Goal: Find specific page/section: Find specific page/section

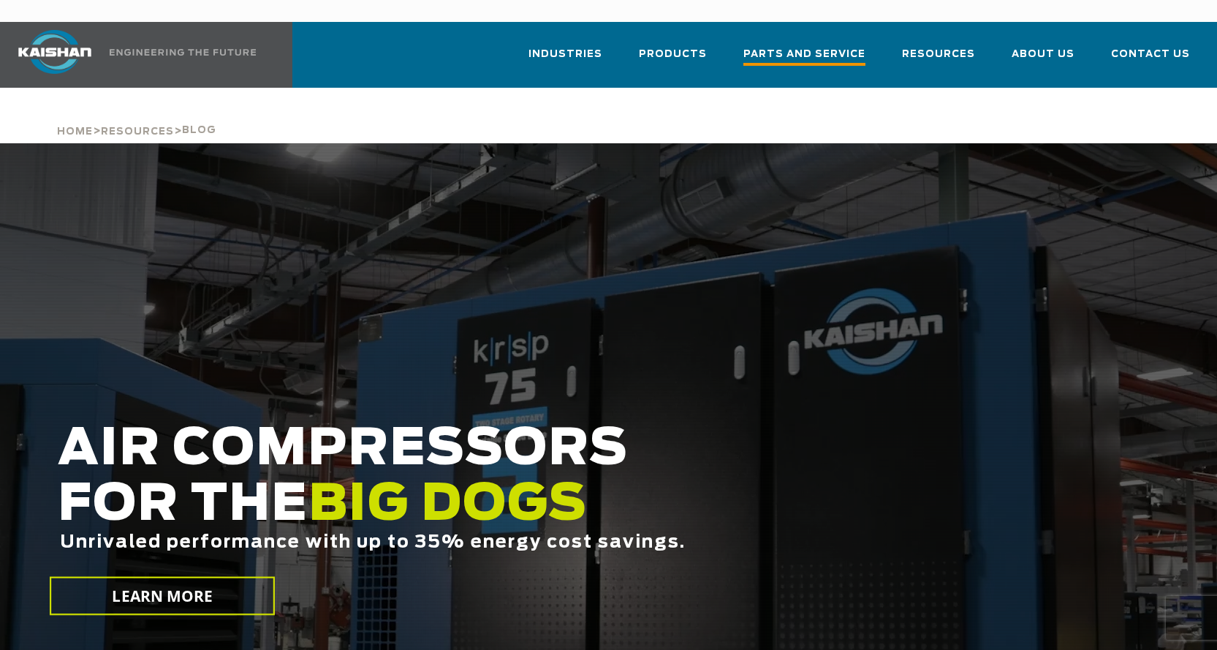
click at [835, 46] on span "Parts and Service" at bounding box center [804, 56] width 122 height 20
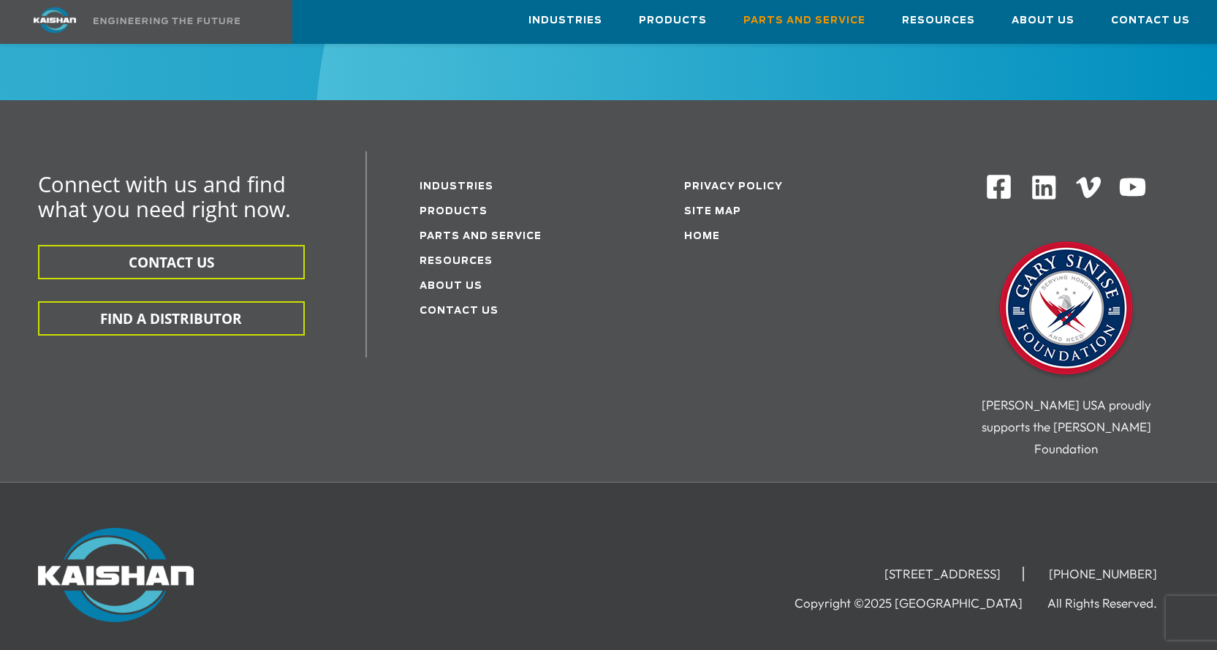
scroll to position [1949, 0]
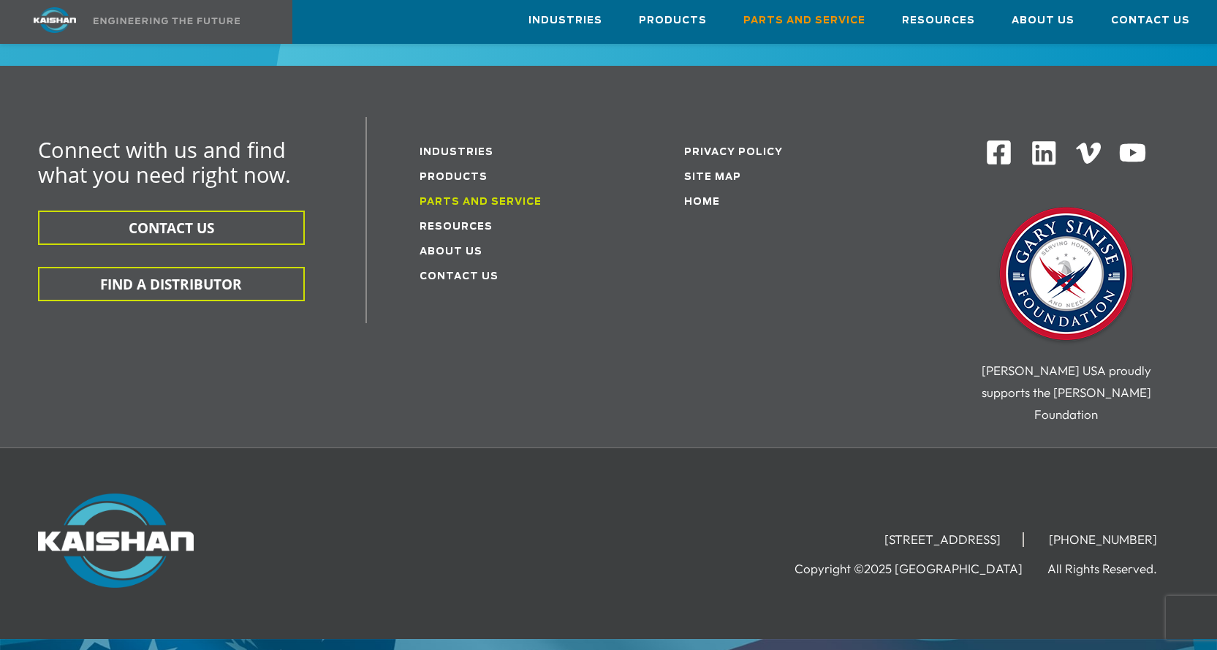
click at [470, 197] on link "Parts and service" at bounding box center [480, 201] width 122 height 9
